Goal: Task Accomplishment & Management: Complete application form

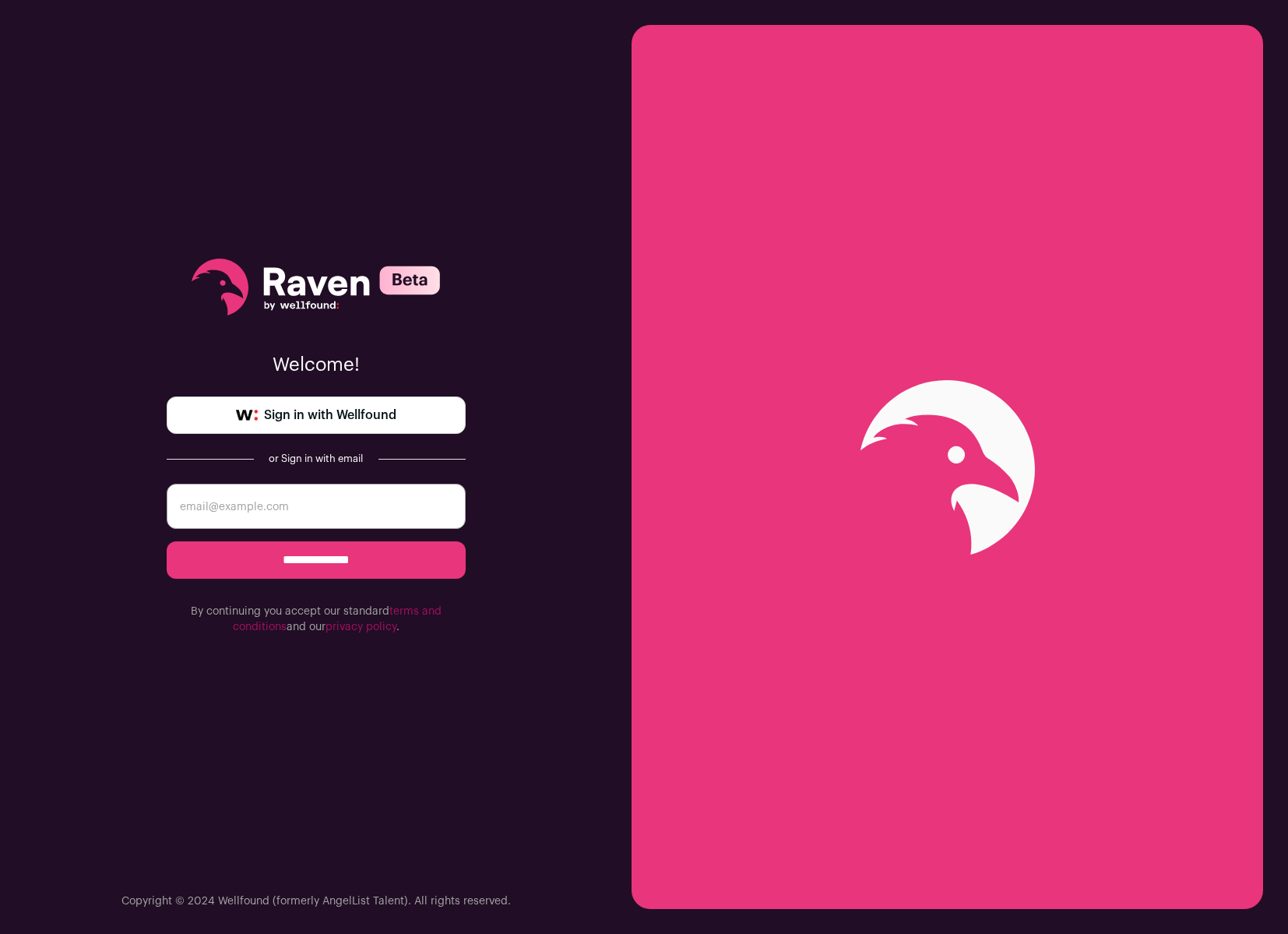
click at [386, 411] on span "Sign in with Wellfound" at bounding box center [330, 415] width 133 height 19
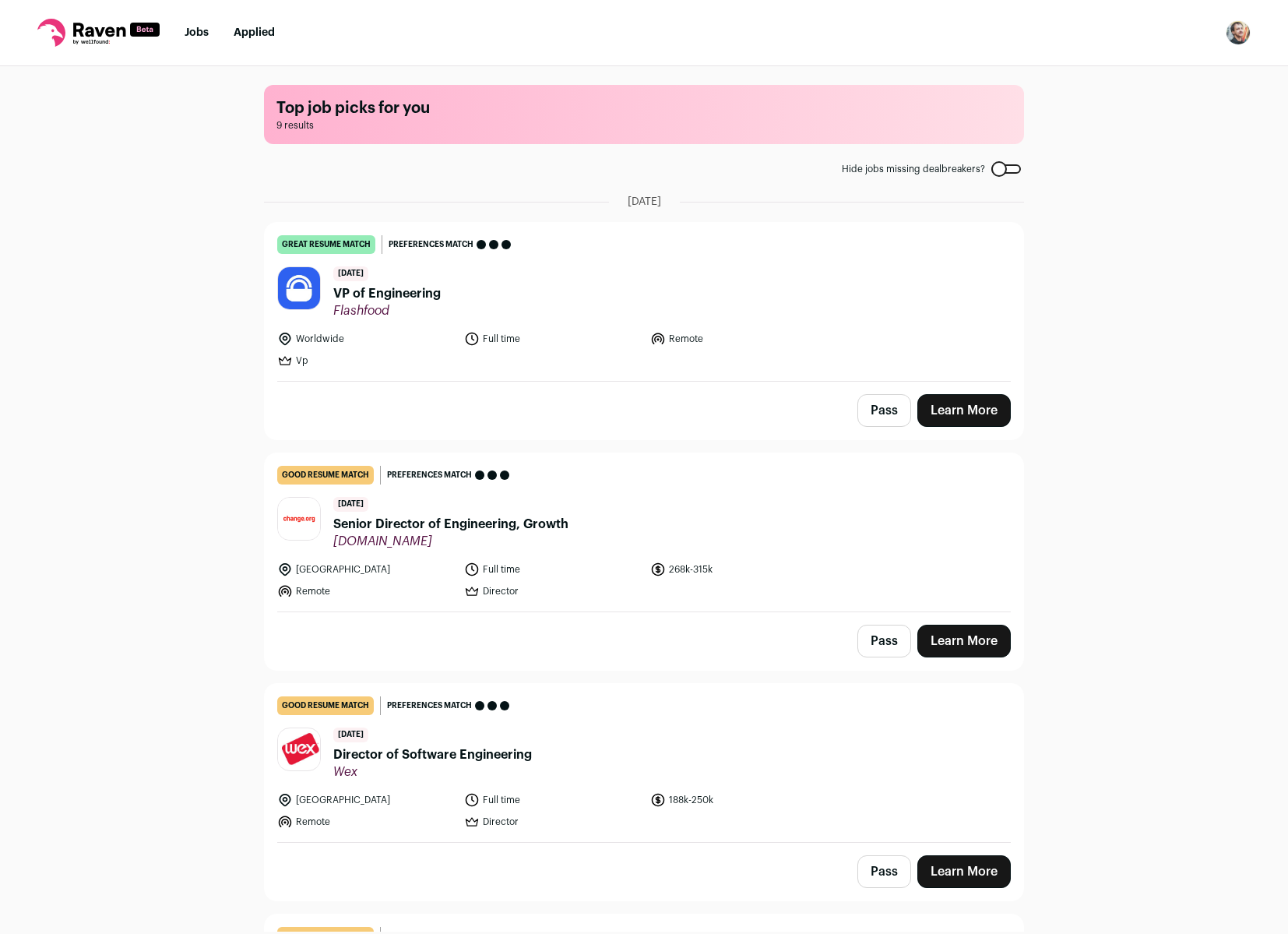
click at [1225, 49] on nav "Jobs Applied Settings Notifications Preferences Resume FAQs Logout" at bounding box center [644, 33] width 1288 height 66
click at [1239, 45] on img "Open dropdown" at bounding box center [1238, 33] width 25 height 25
click at [1145, 68] on link "Settings" at bounding box center [1164, 73] width 172 height 37
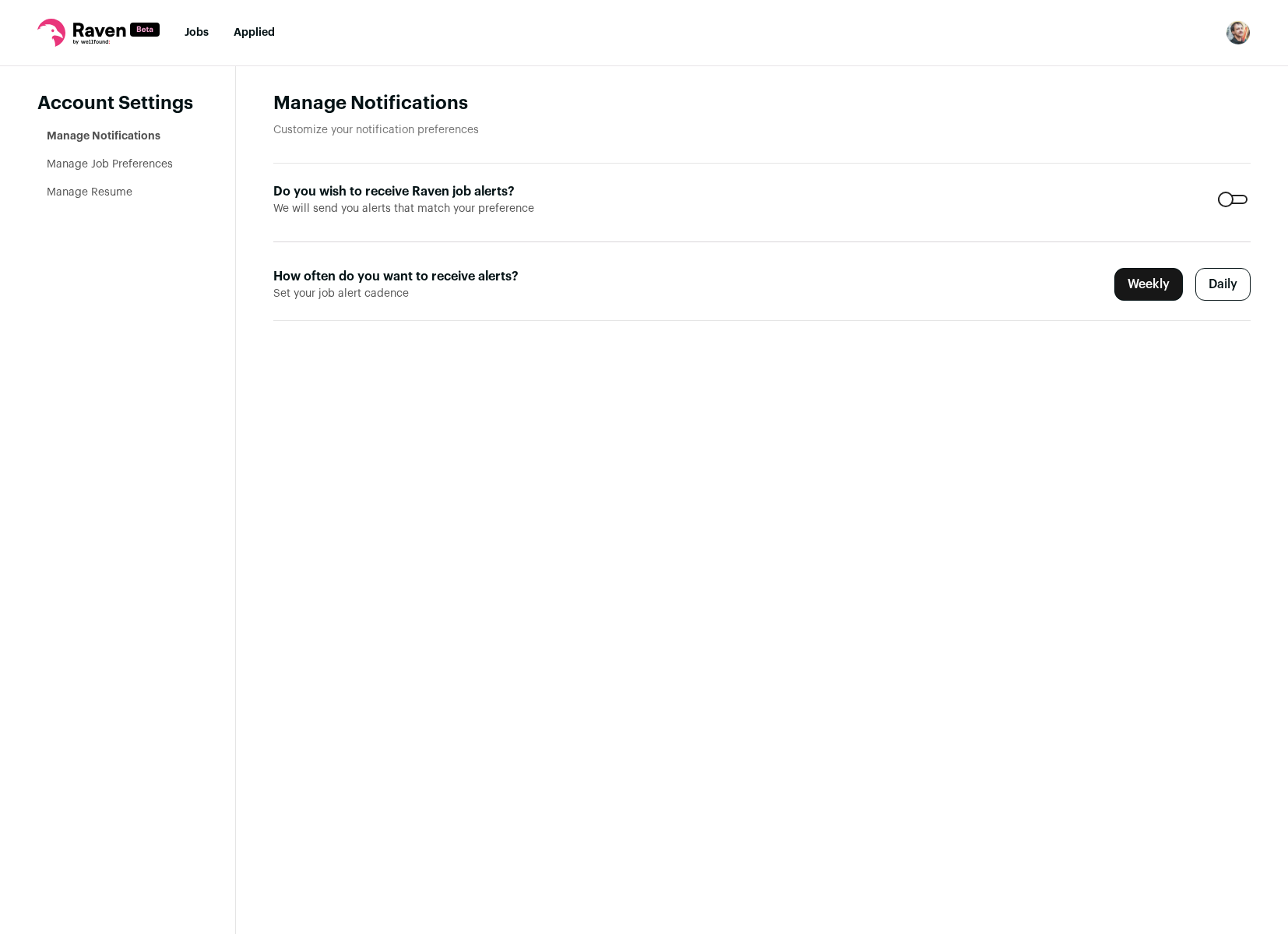
click at [175, 34] on nav "Jobs Applied Settings Notifications Preferences Resume FAQs Logout" at bounding box center [644, 33] width 1288 height 66
click at [204, 33] on link "Jobs" at bounding box center [197, 33] width 24 height 11
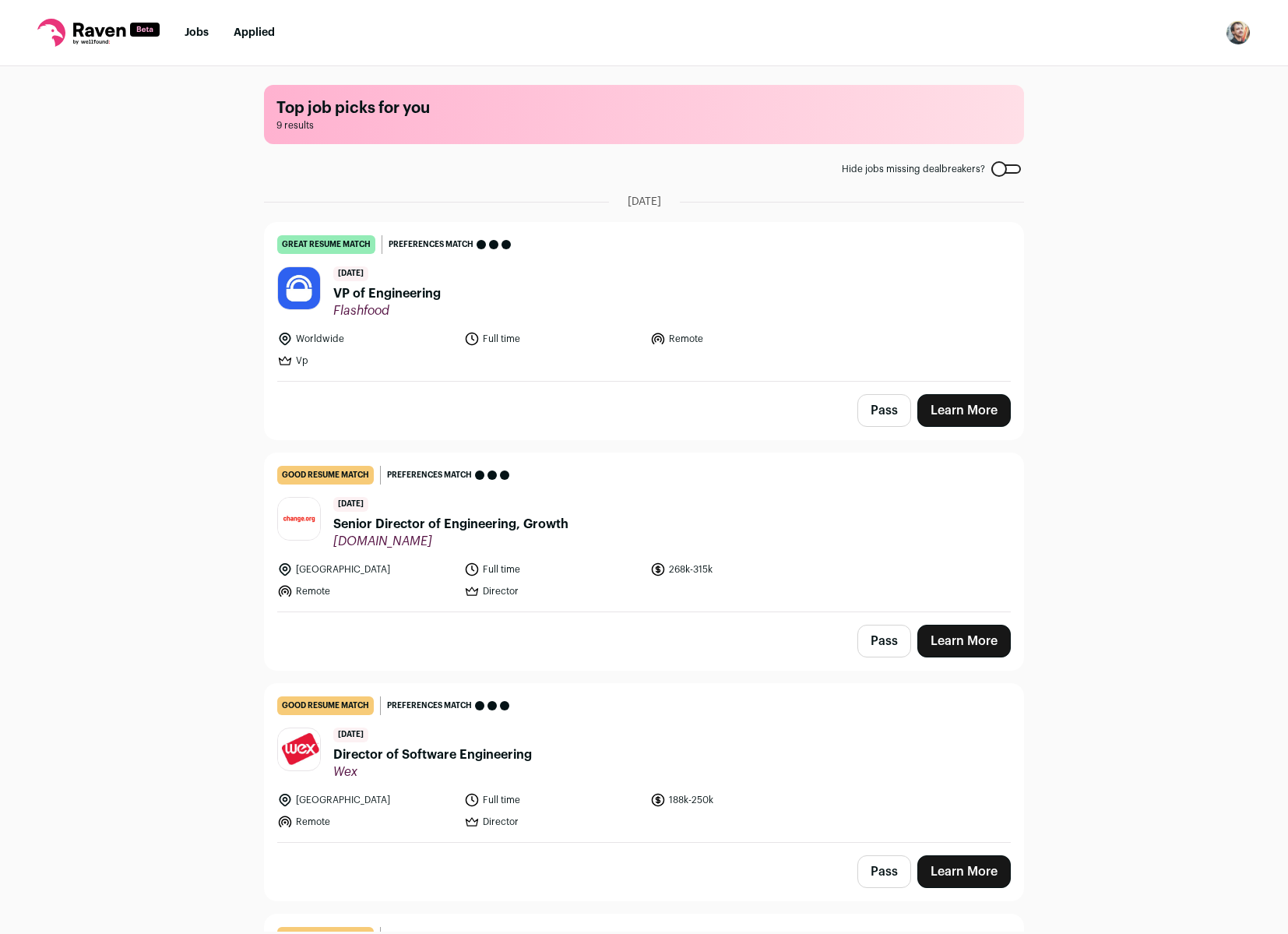
click at [790, 272] on header "[DATE] VP of Engineering Flashfood" at bounding box center [644, 292] width 734 height 52
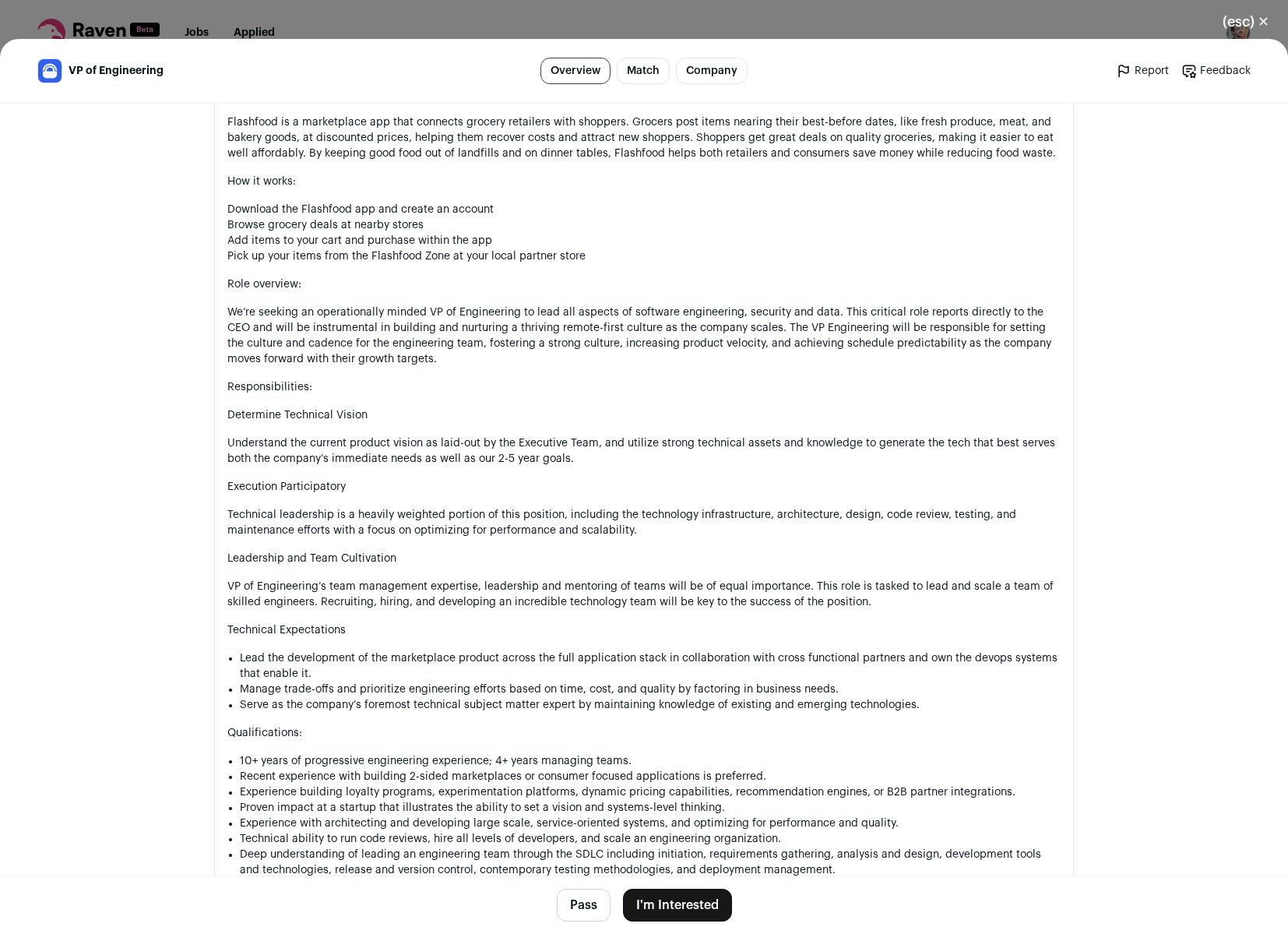
scroll to position [934, 0]
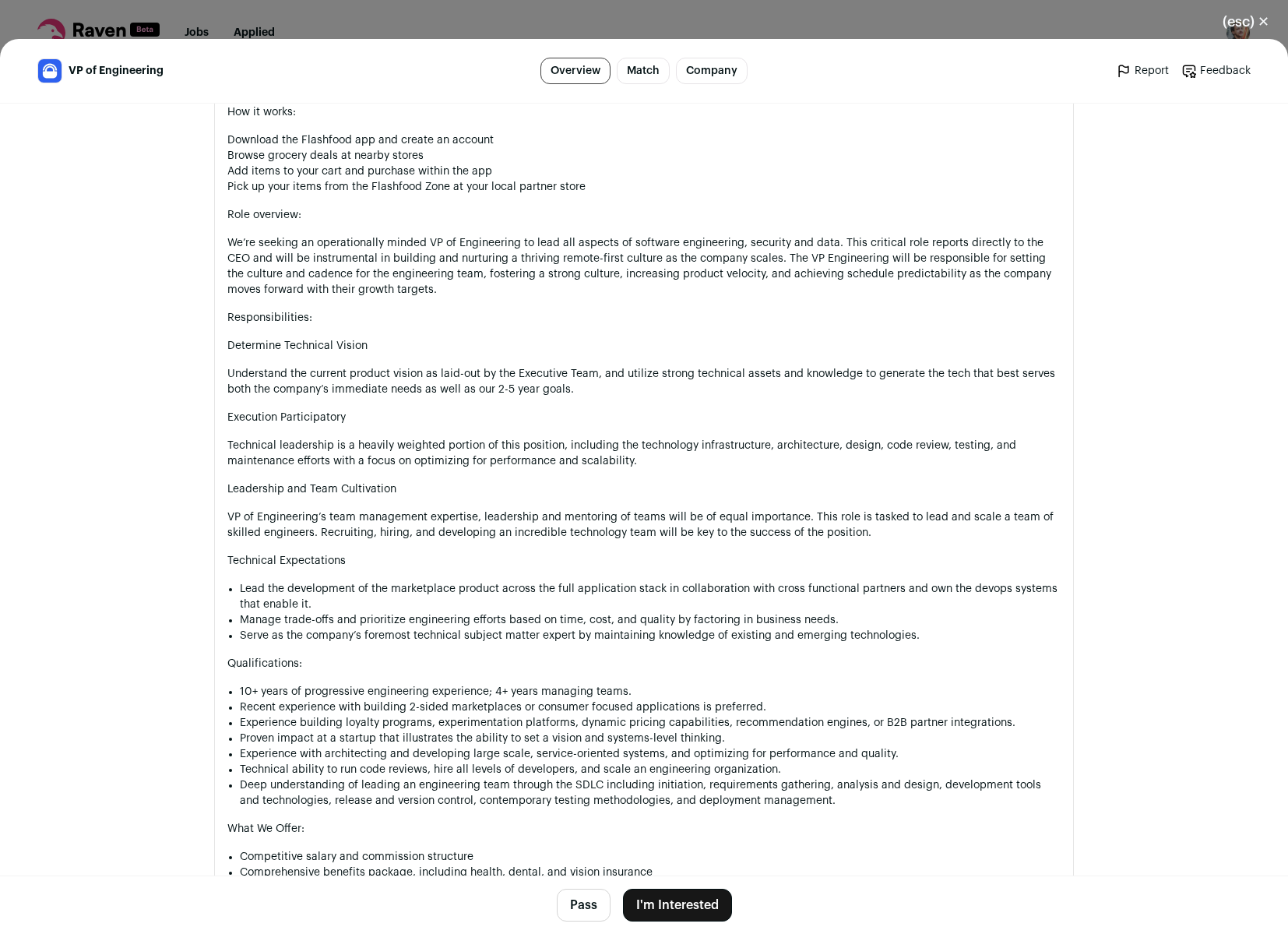
click at [675, 910] on button "I'm Interested" at bounding box center [678, 904] width 109 height 33
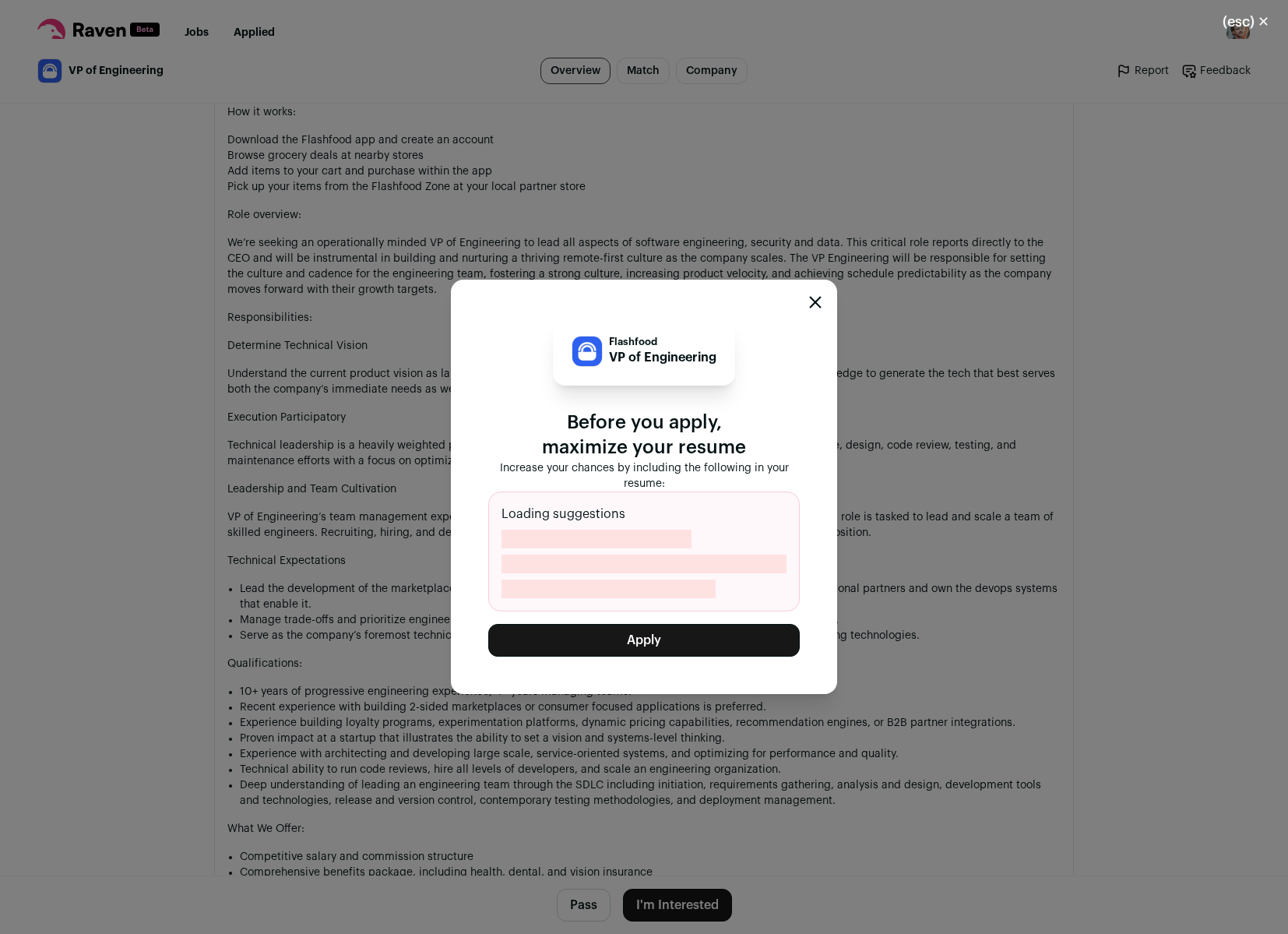
click at [575, 634] on button "Apply" at bounding box center [644, 639] width 312 height 33
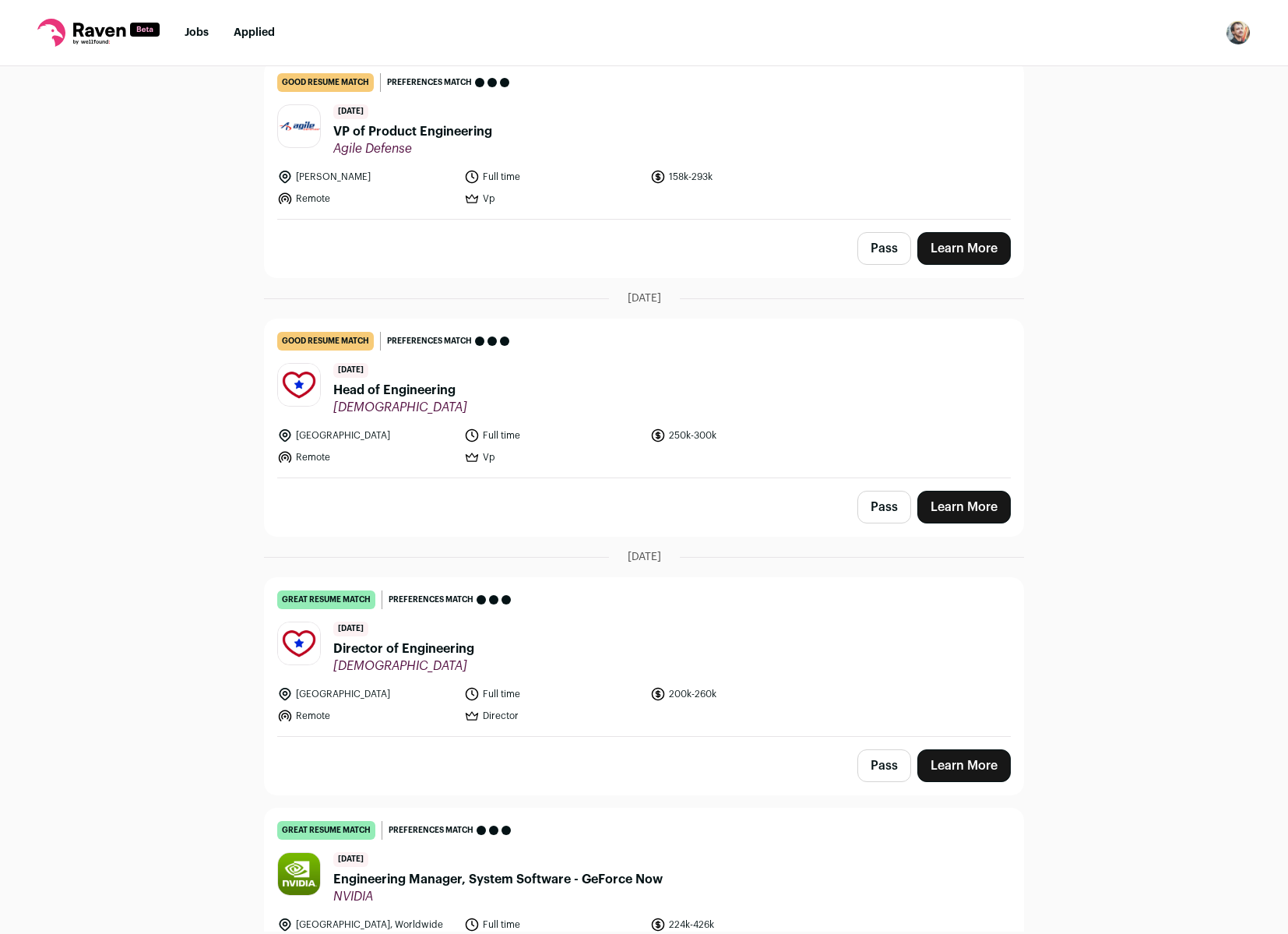
scroll to position [391, 0]
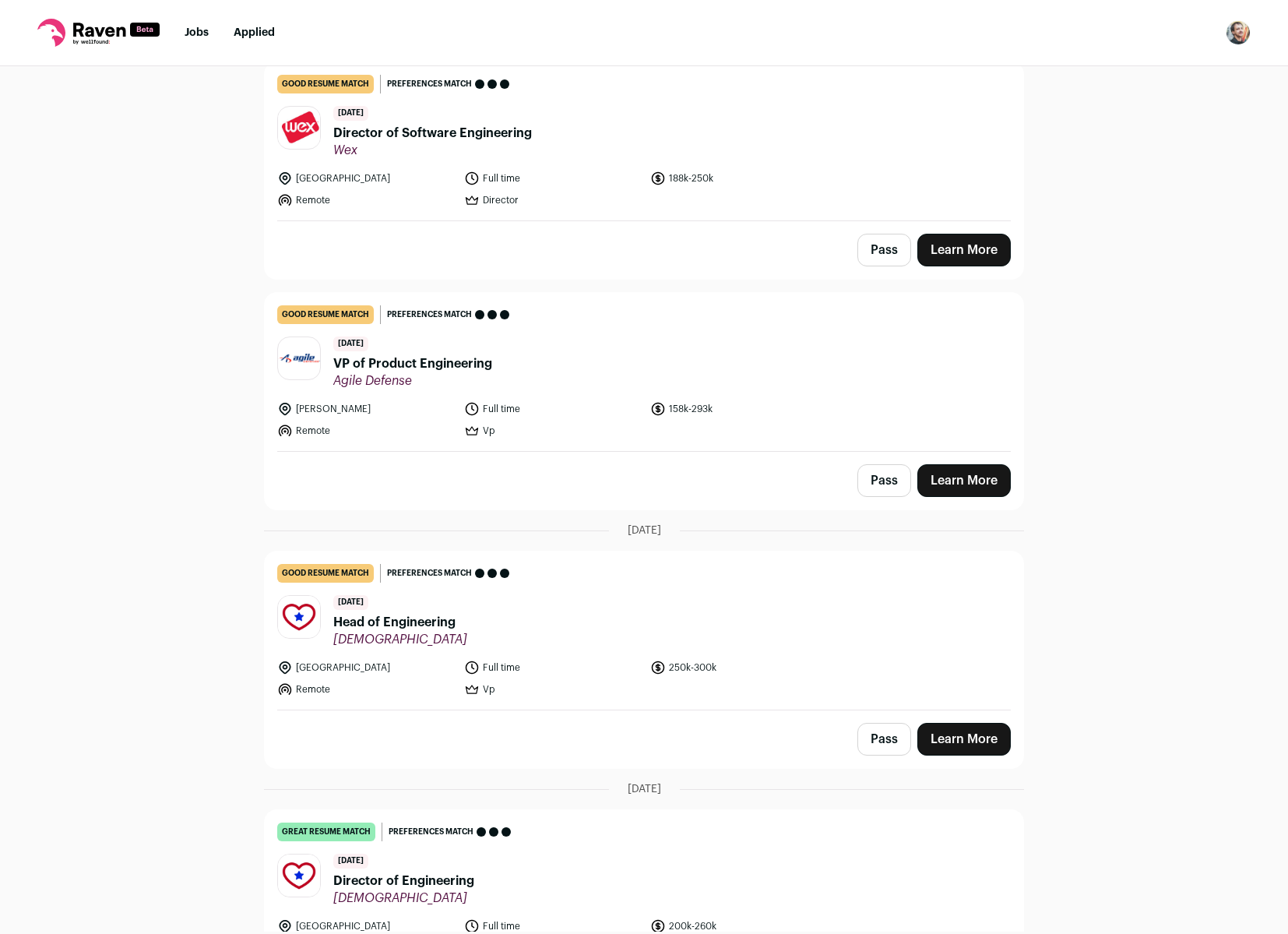
click at [255, 29] on link "Applied" at bounding box center [254, 33] width 41 height 11
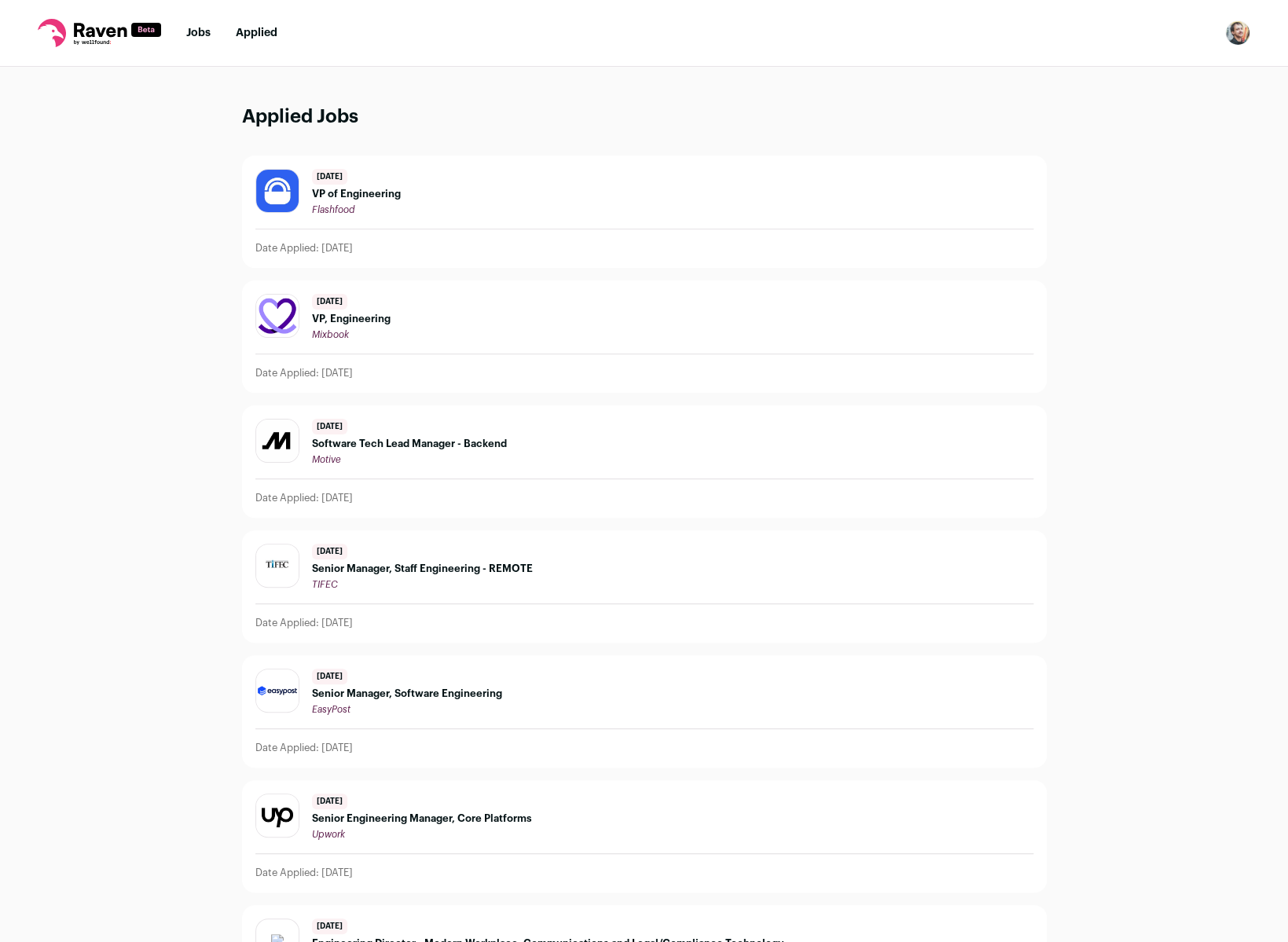
click at [464, 199] on div "4 days ago VP of Engineering Flashfood" at bounding box center [644, 192] width 778 height 47
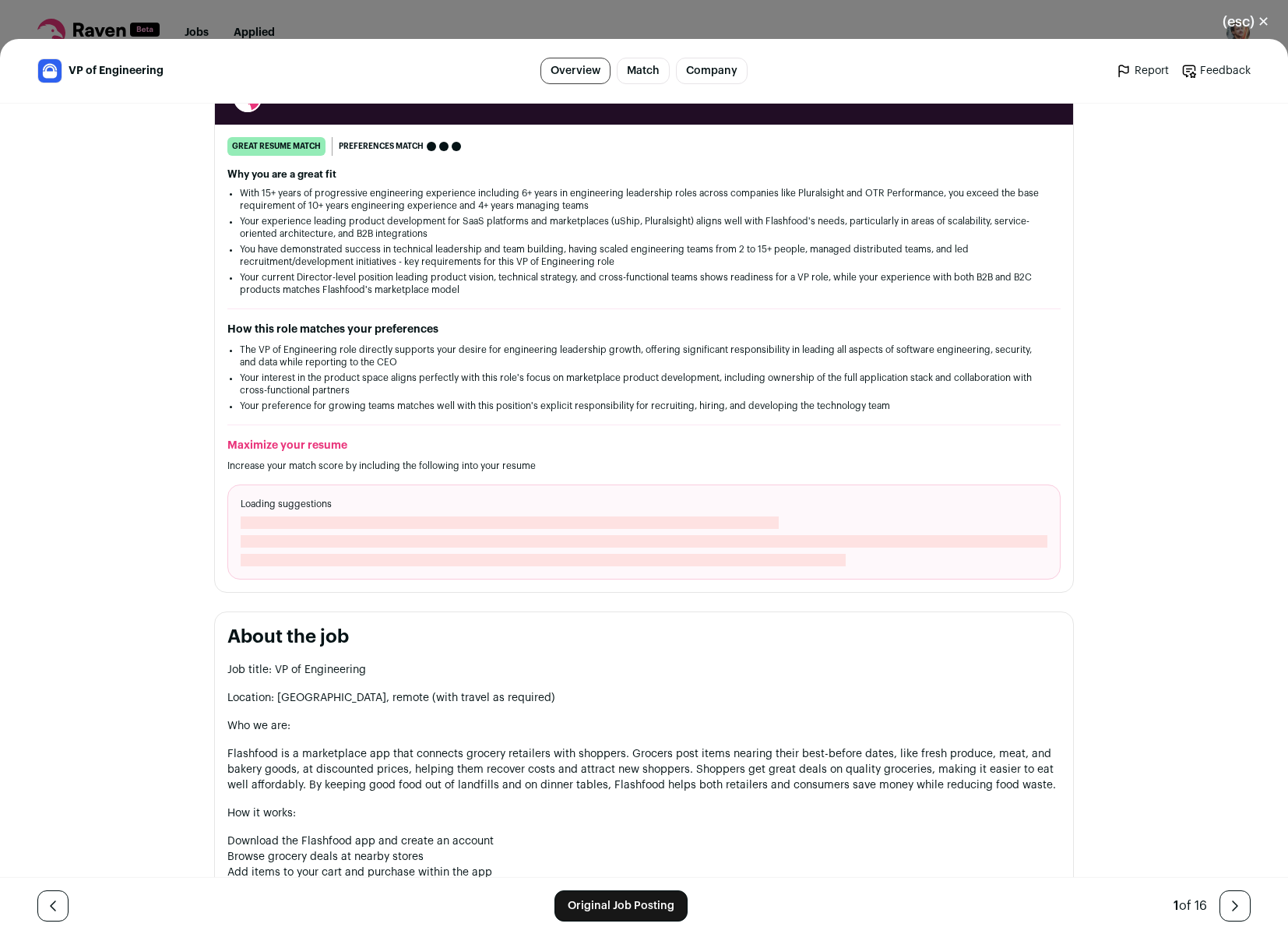
scroll to position [545, 0]
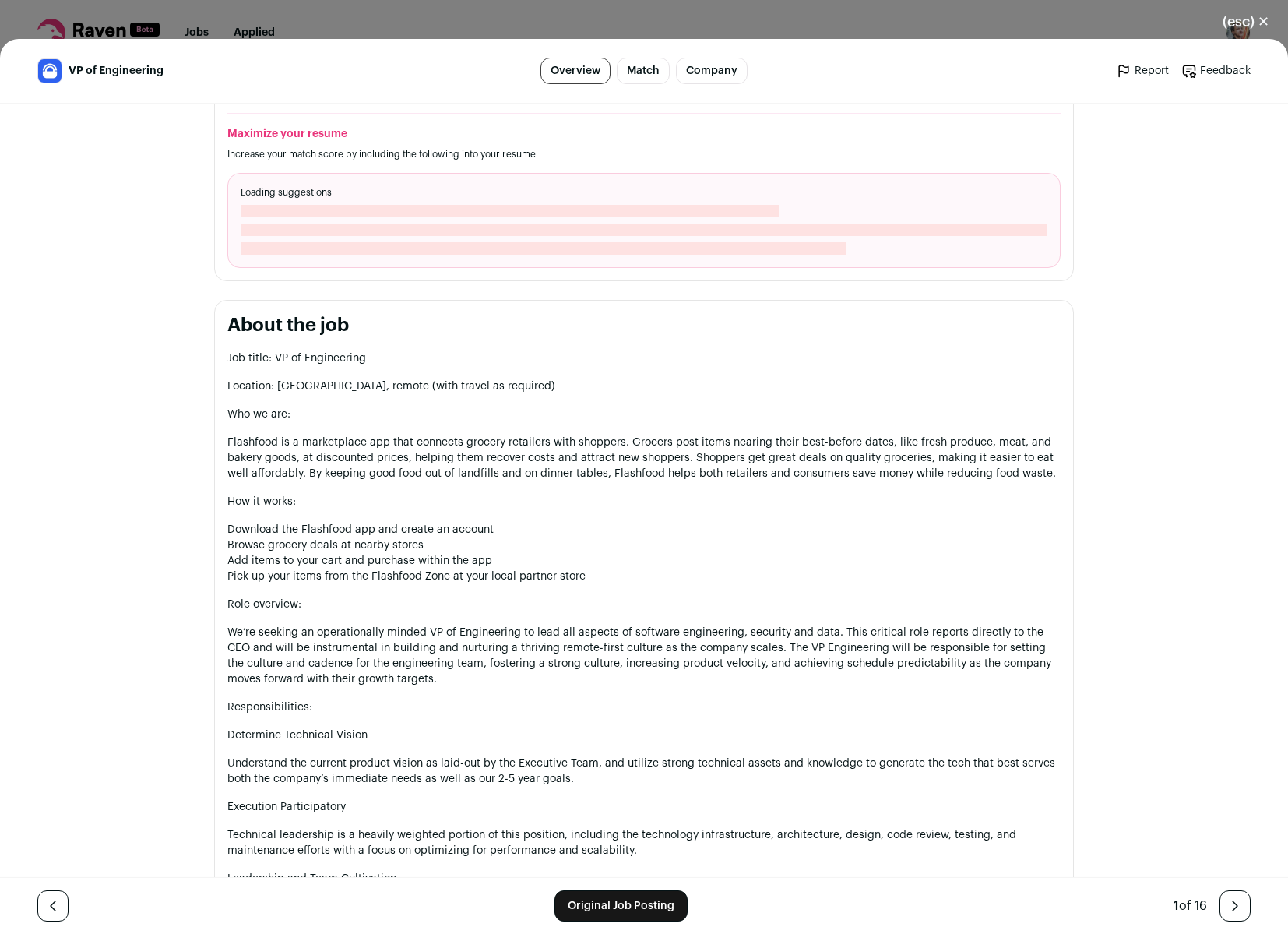
click at [652, 18] on div "(esc) ✕ VP of Engineering Overview Match Company Report Feedback Report Feedbac…" at bounding box center [644, 467] width 1288 height 934
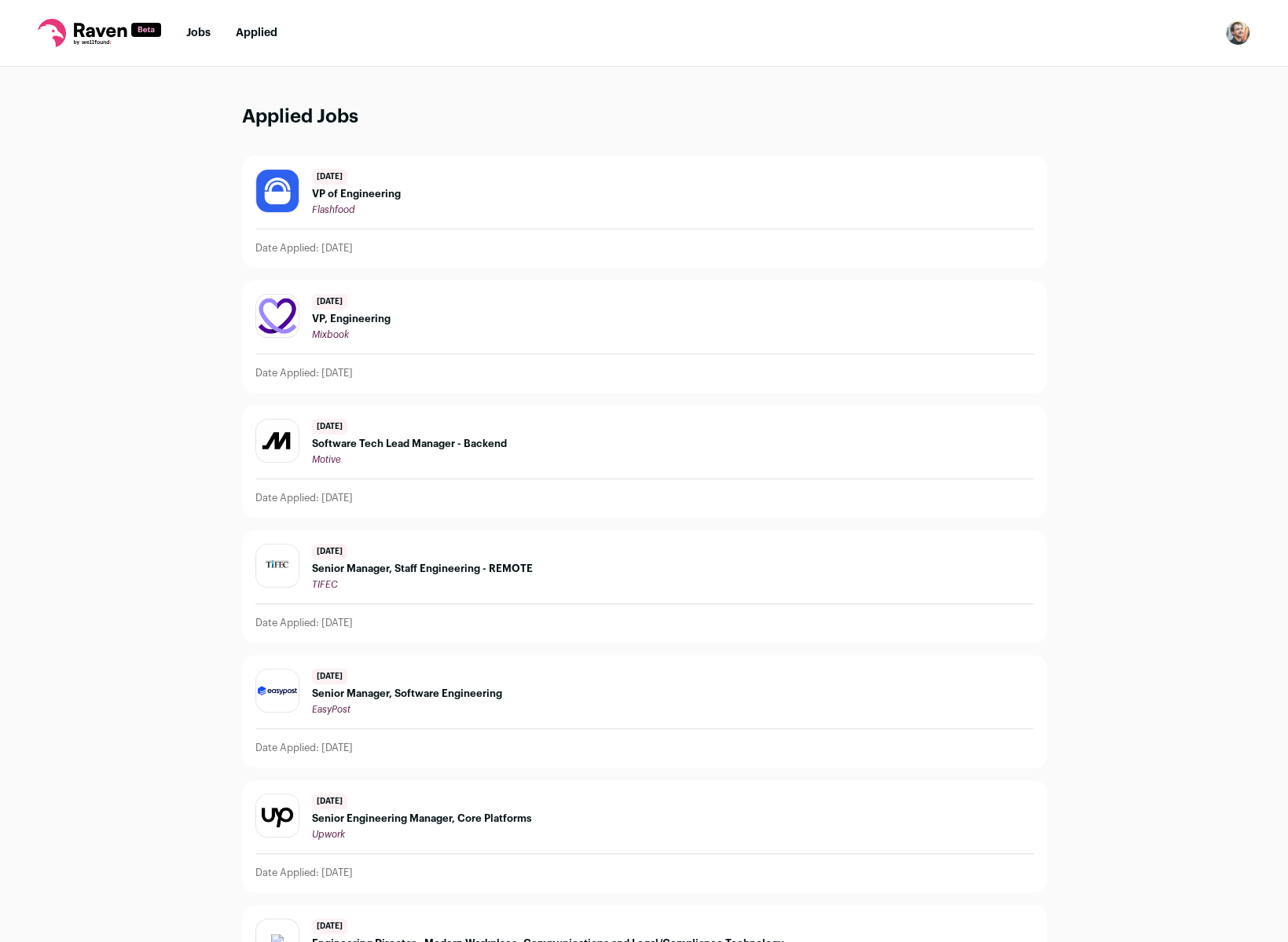
click at [197, 31] on link "Jobs" at bounding box center [199, 33] width 24 height 11
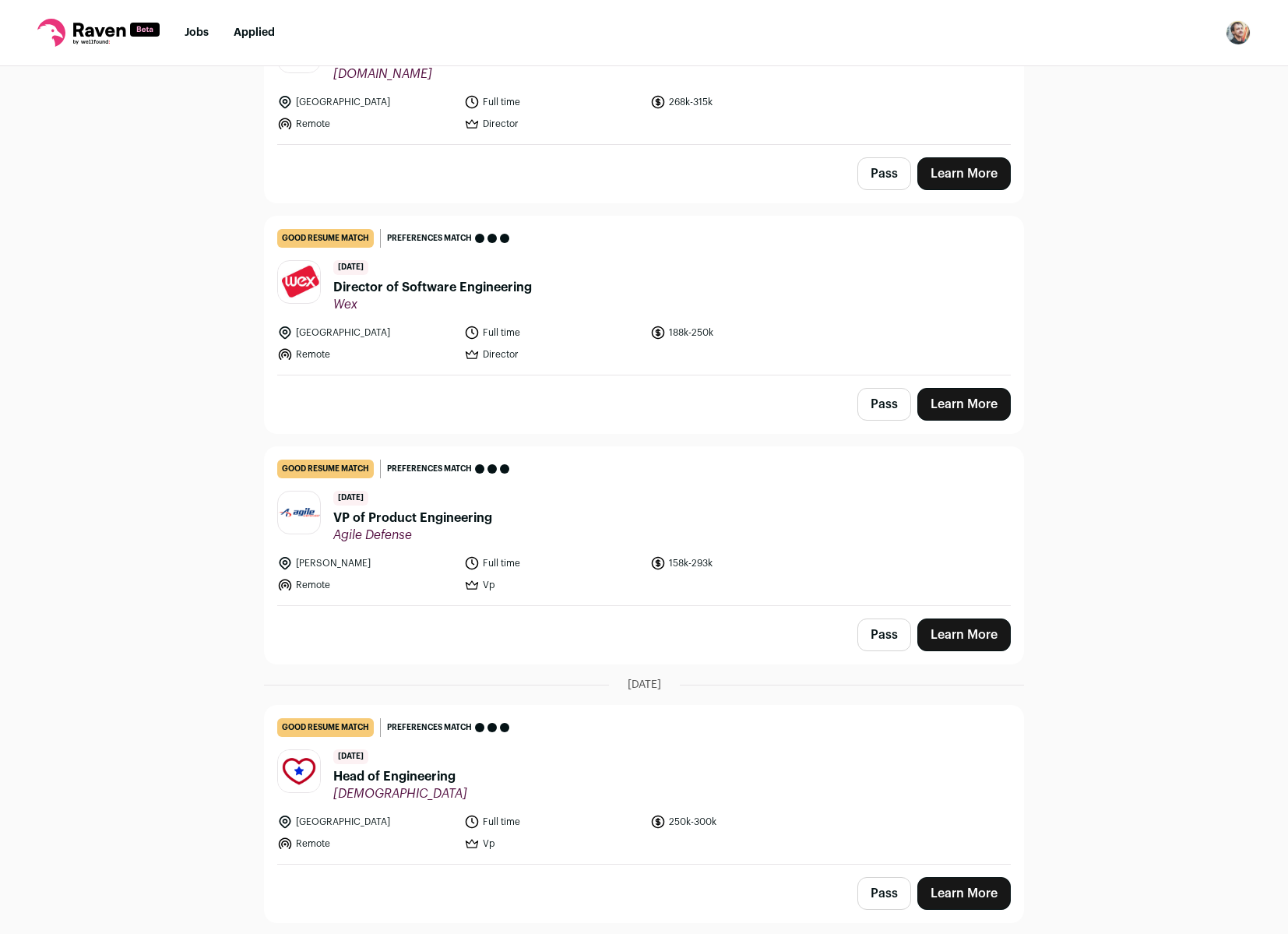
scroll to position [389, 0]
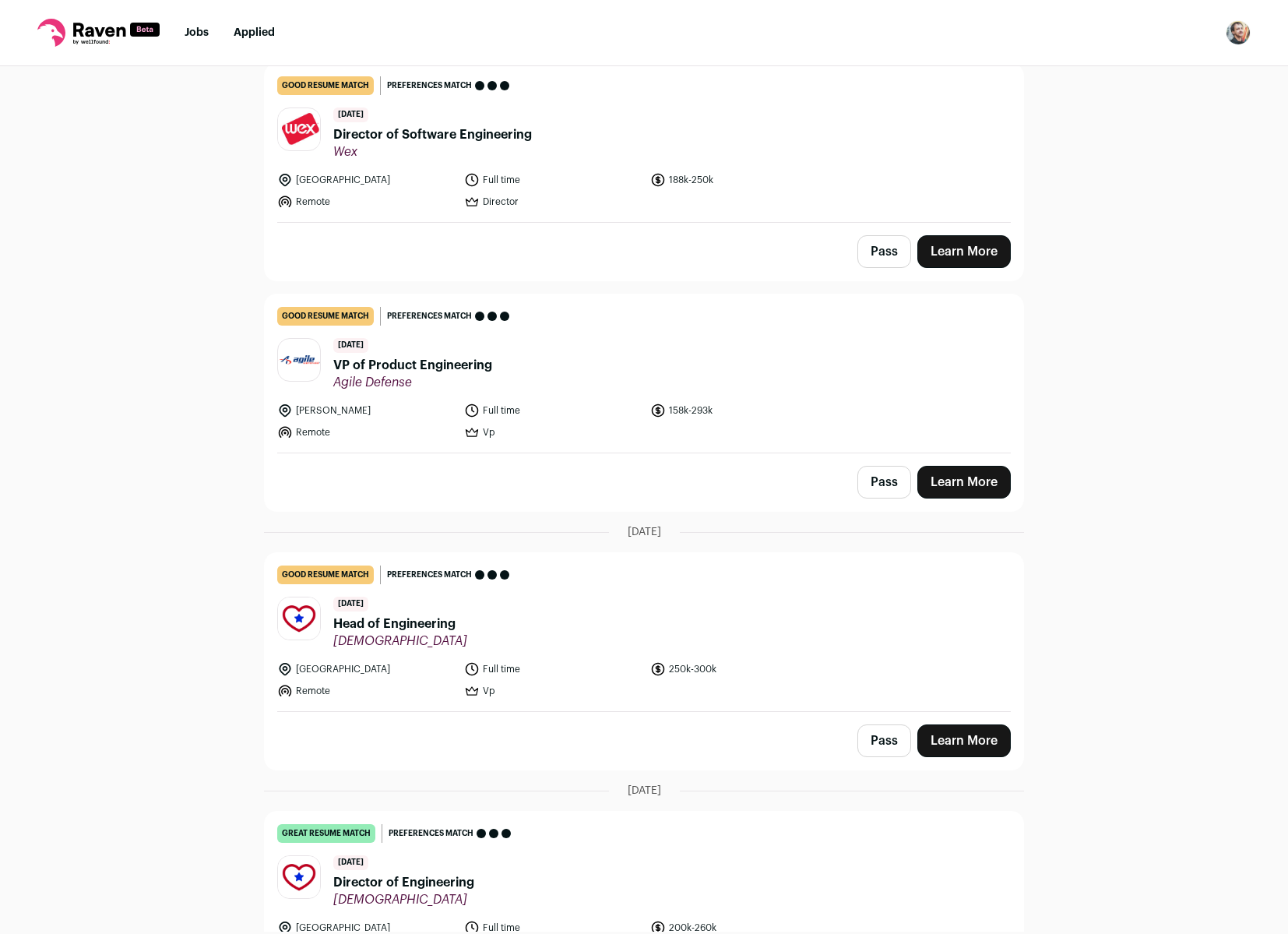
click at [581, 135] on header "5 days ago Director of Software Engineering Wex" at bounding box center [644, 133] width 734 height 52
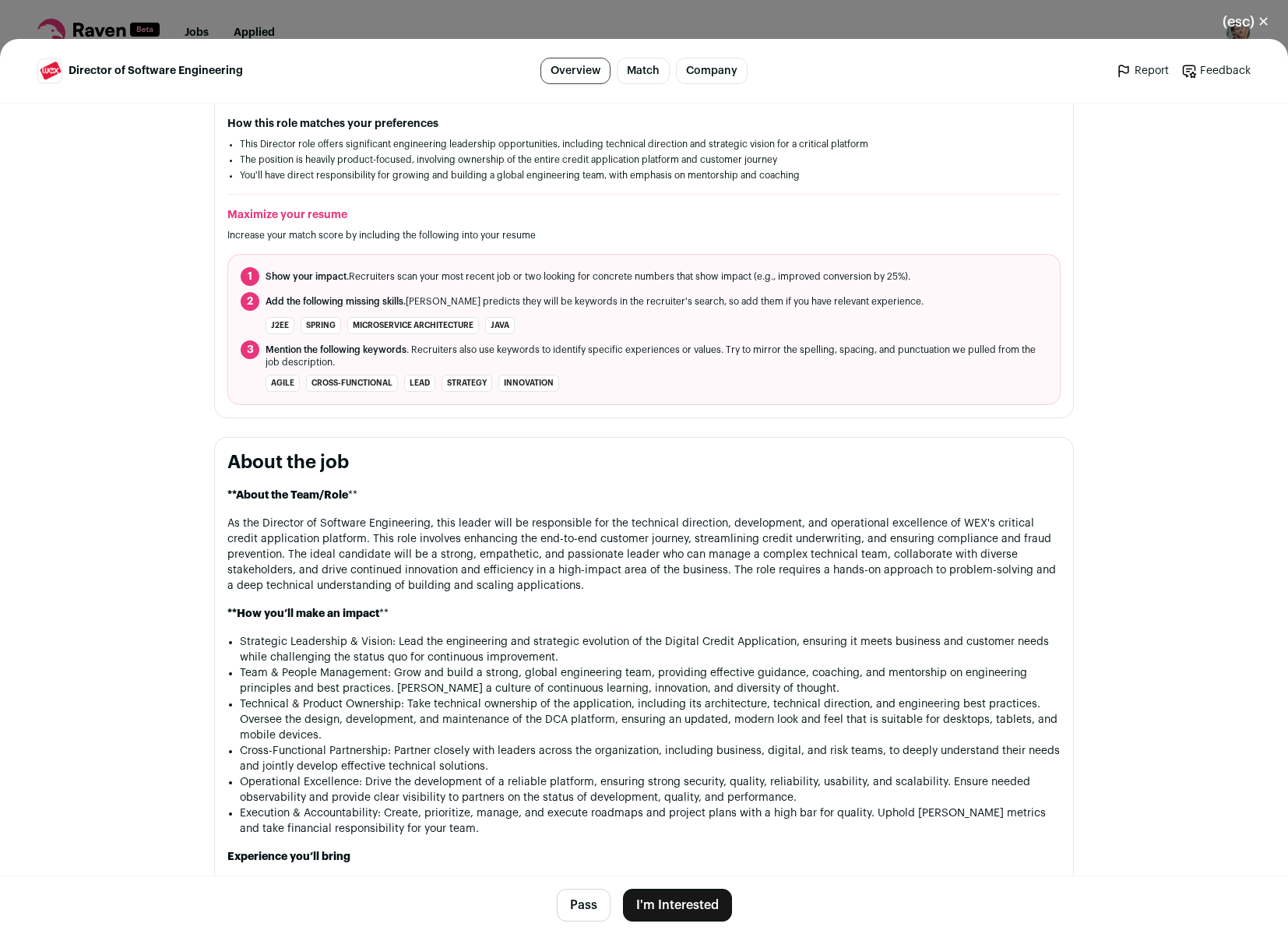
scroll to position [623, 0]
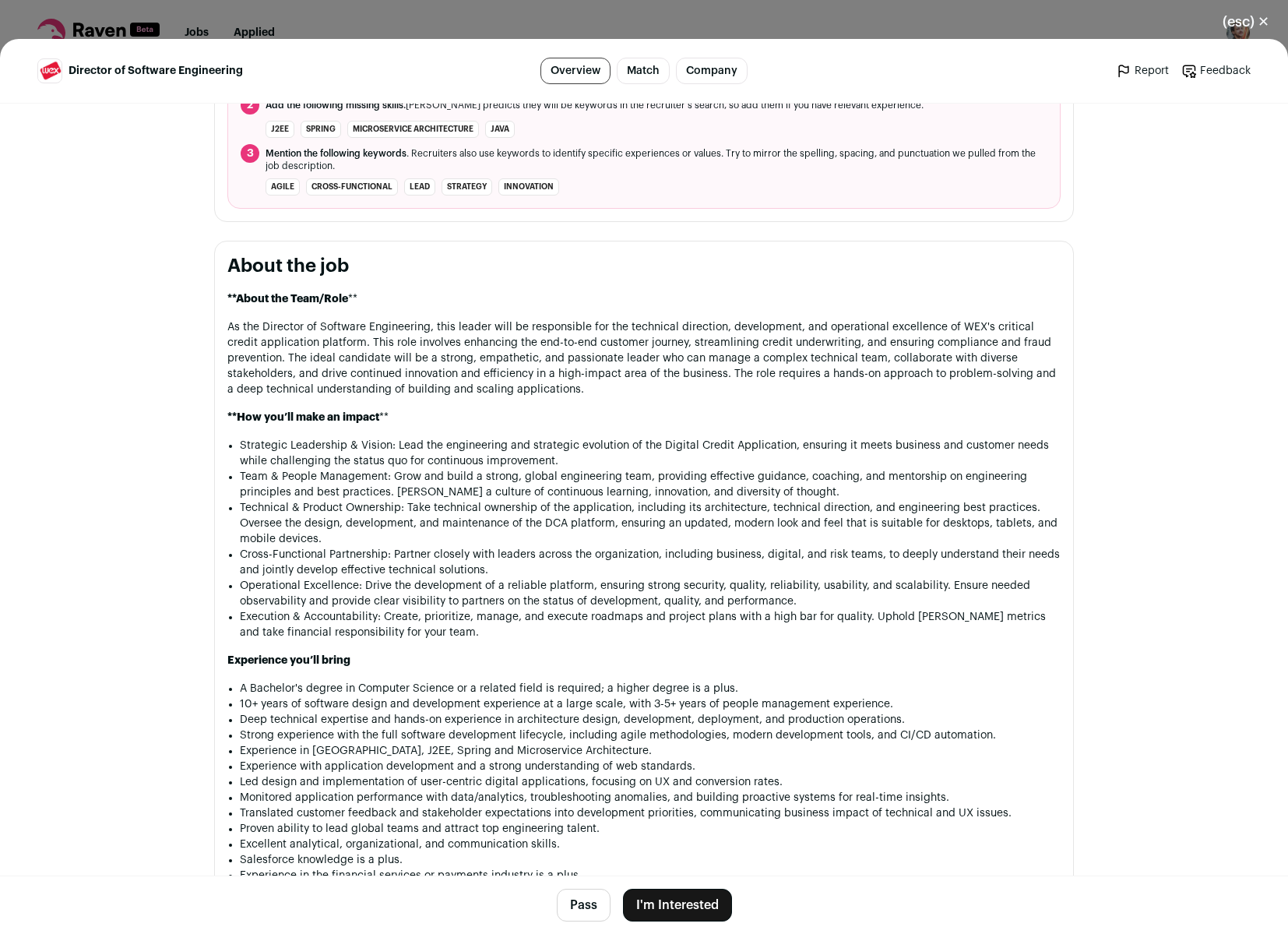
click at [665, 899] on button "I'm Interested" at bounding box center [678, 904] width 109 height 33
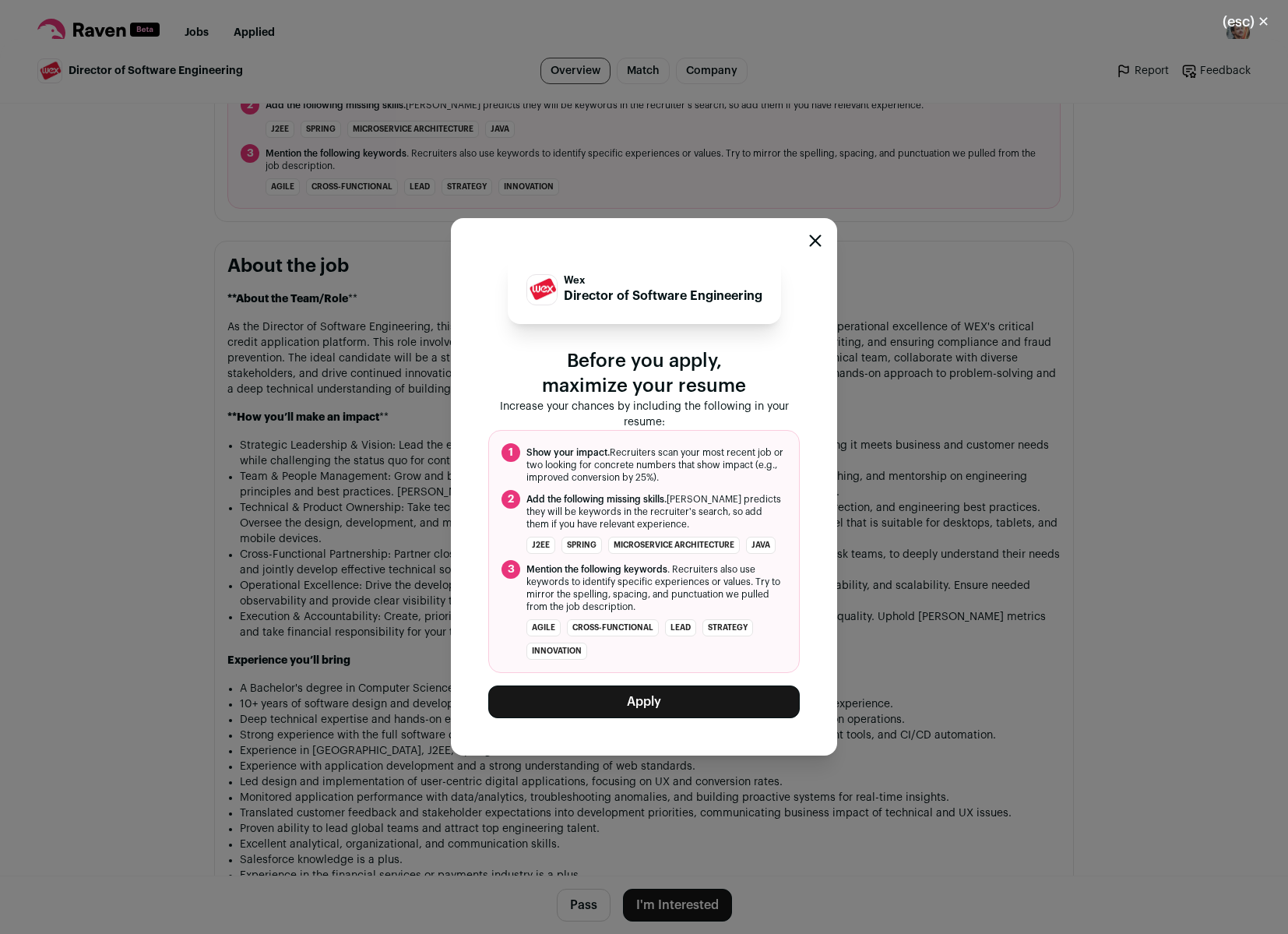
click at [688, 706] on button "Apply" at bounding box center [644, 701] width 312 height 33
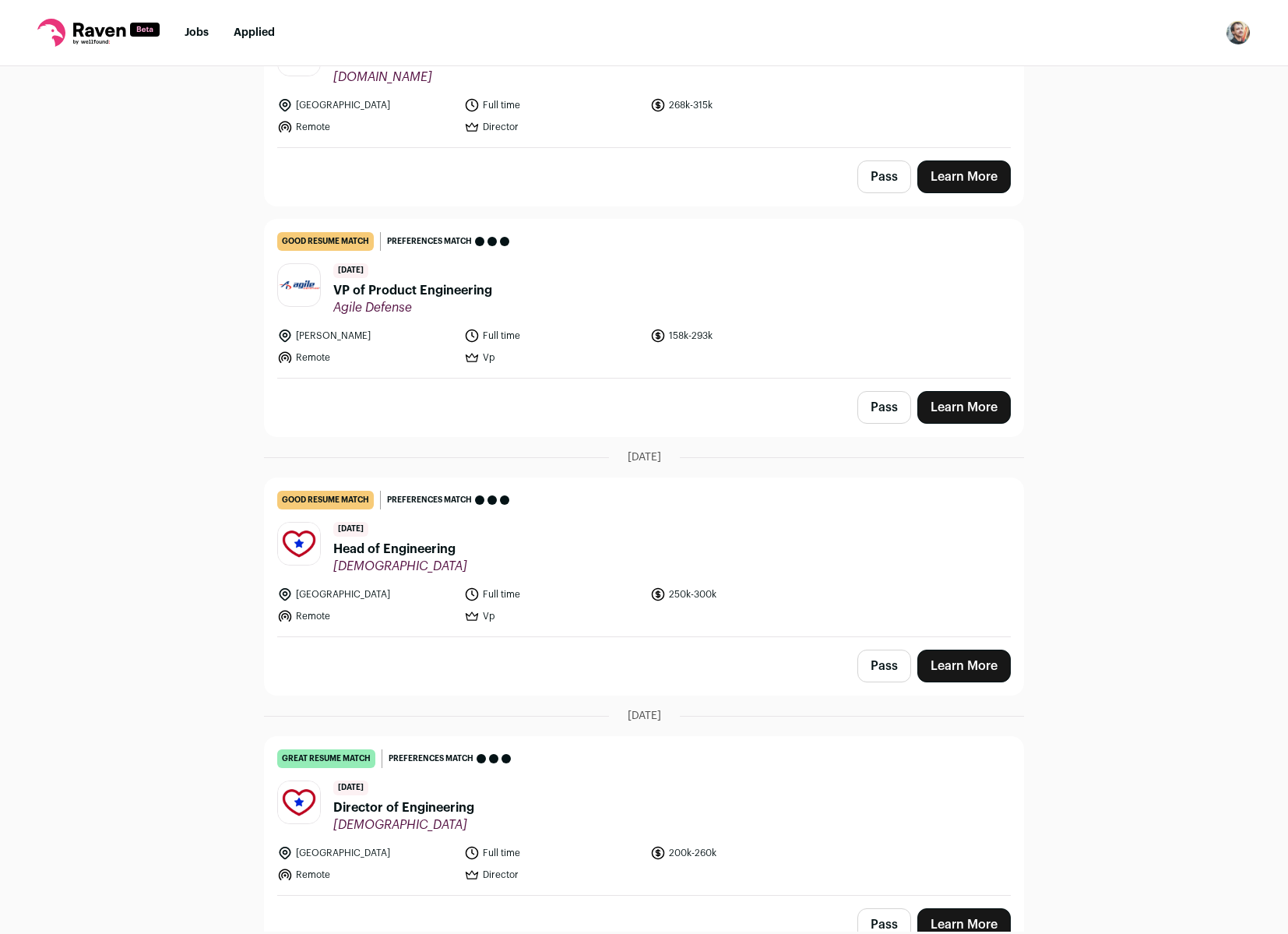
scroll to position [467, 0]
